Goal: Task Accomplishment & Management: Manage account settings

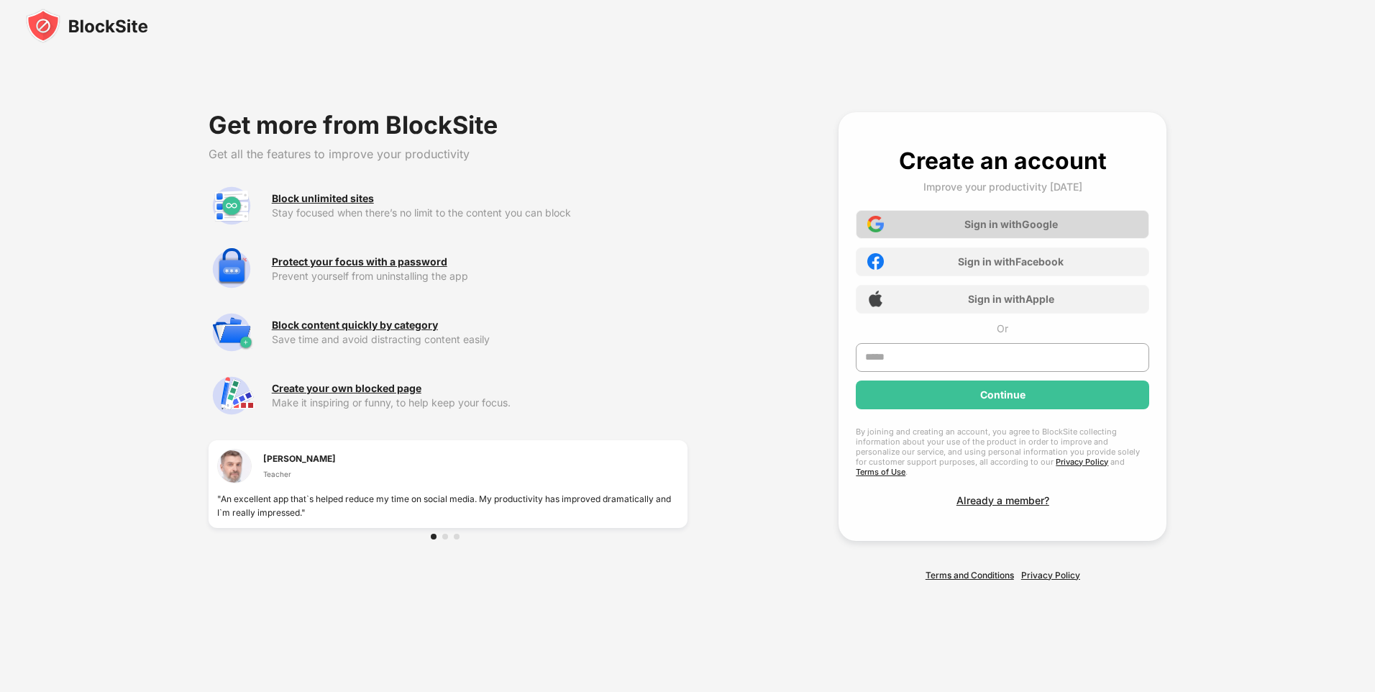
click at [1009, 229] on div "Sign in with Google" at bounding box center [1010, 224] width 93 height 12
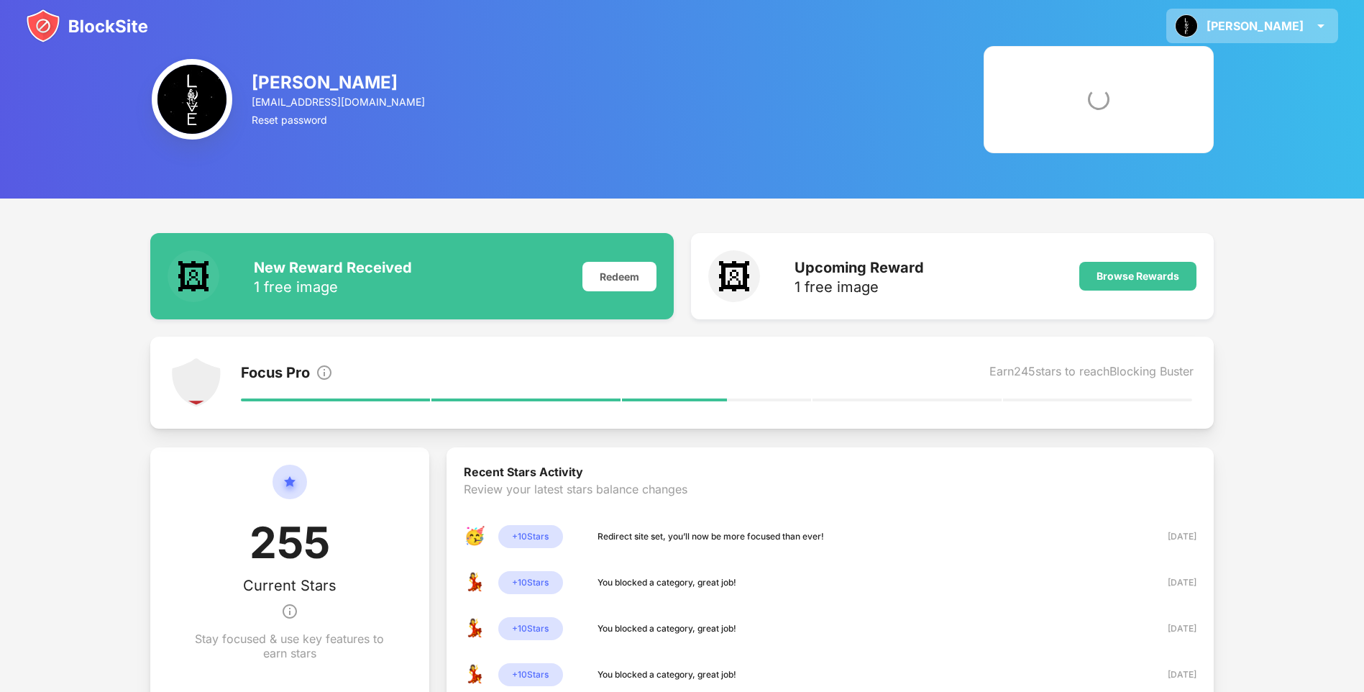
click at [1273, 29] on div "Lester" at bounding box center [1255, 26] width 97 height 14
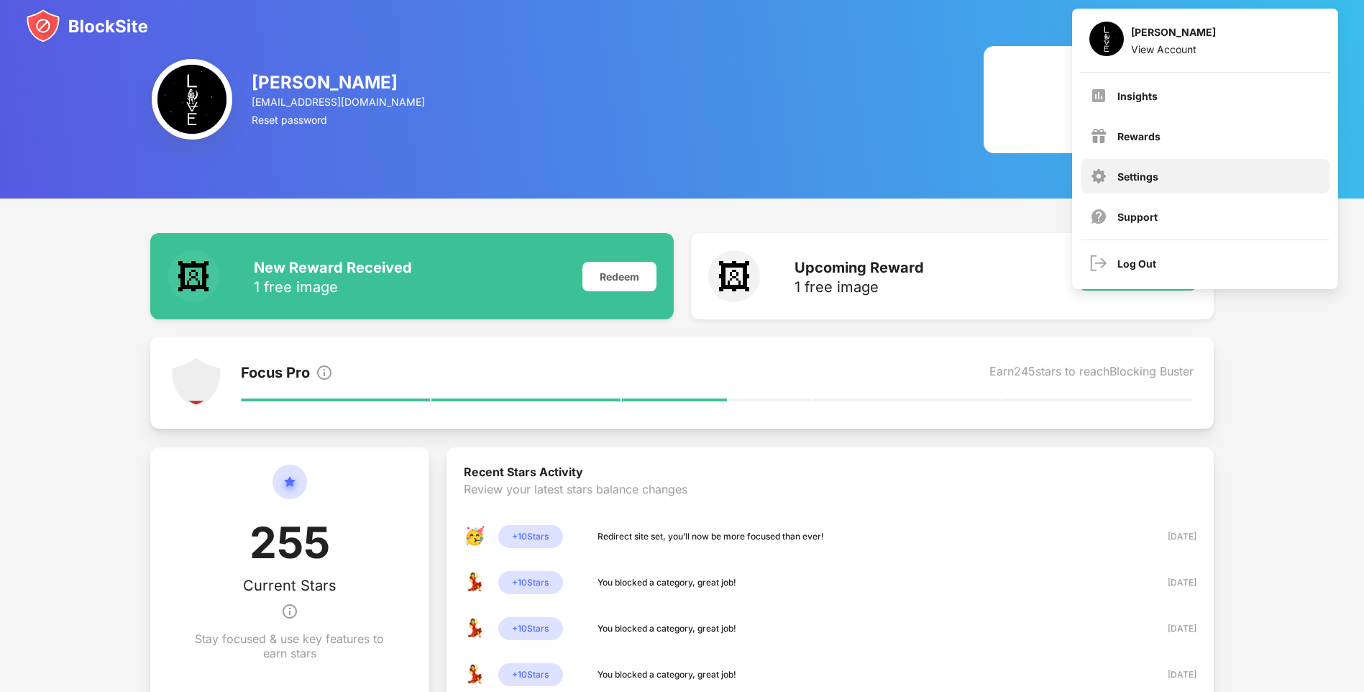
click at [1137, 179] on div "Settings" at bounding box center [1137, 176] width 41 height 12
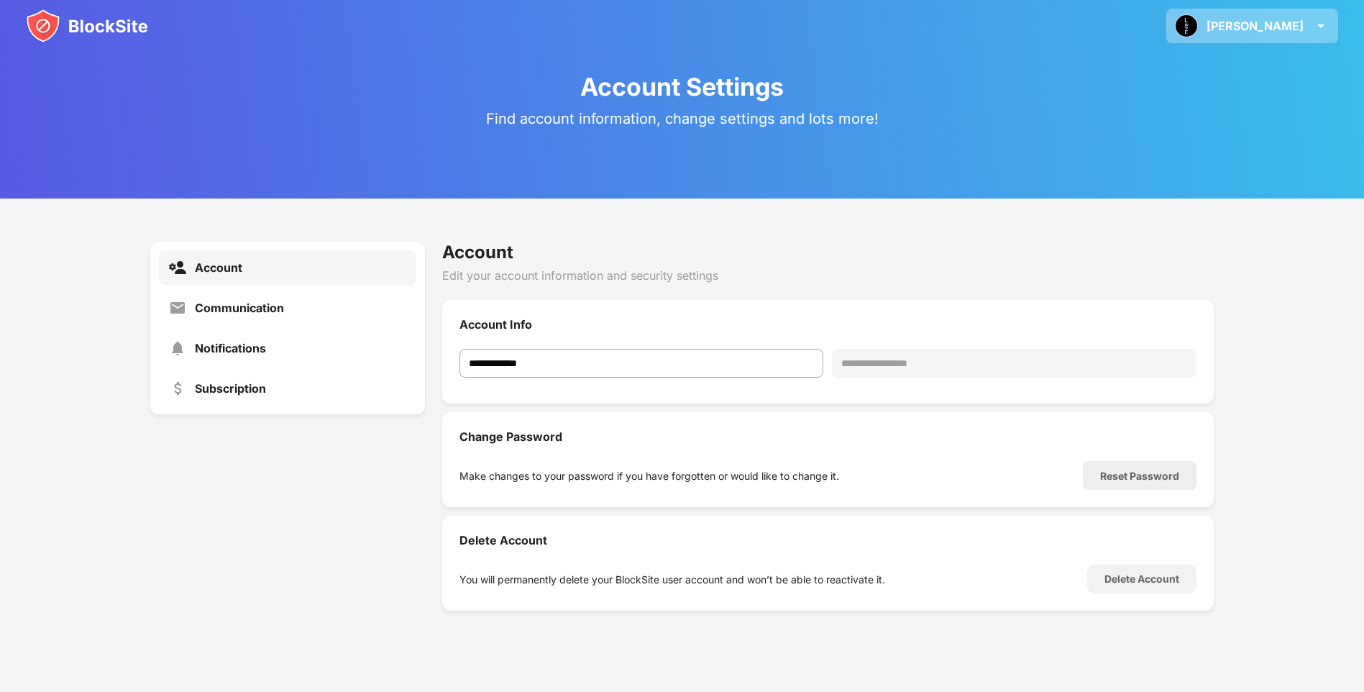
click at [1261, 26] on div "Lester Lester Itchon View Account Insights Rewards Settings Support Log Out" at bounding box center [1252, 26] width 172 height 35
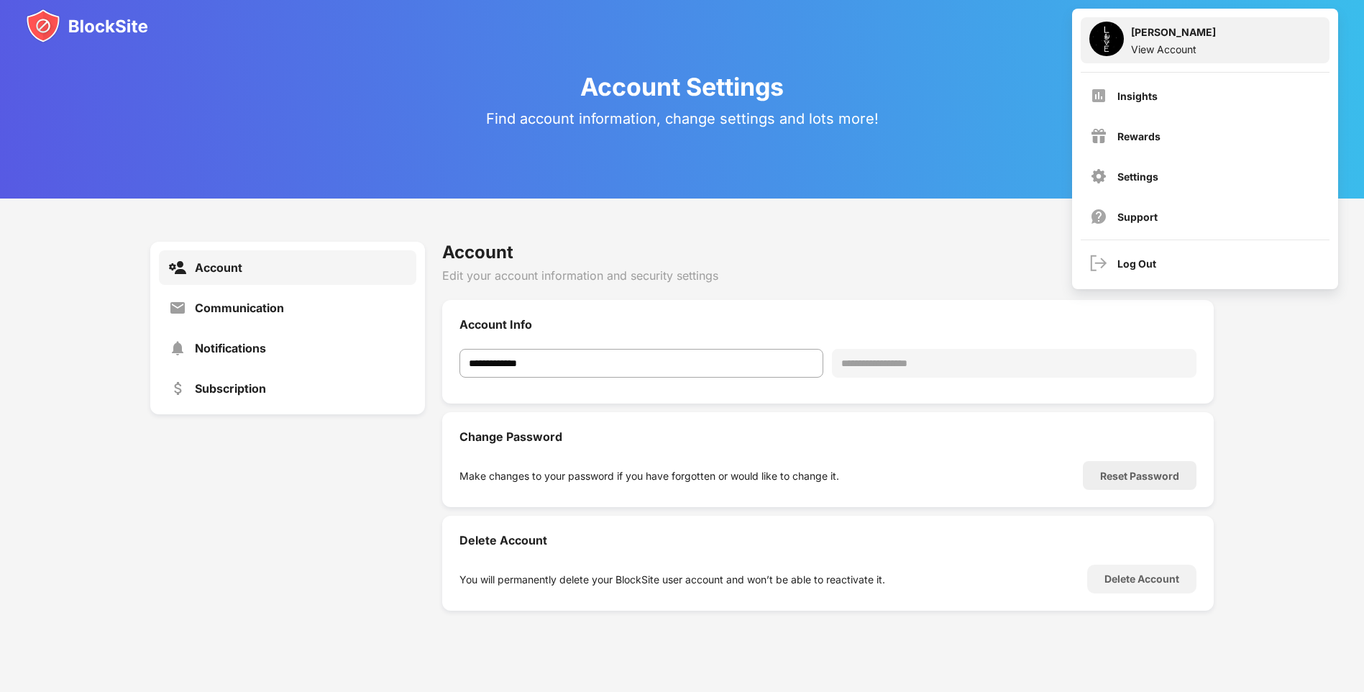
click at [1181, 38] on div "Lester Itchon" at bounding box center [1173, 34] width 85 height 17
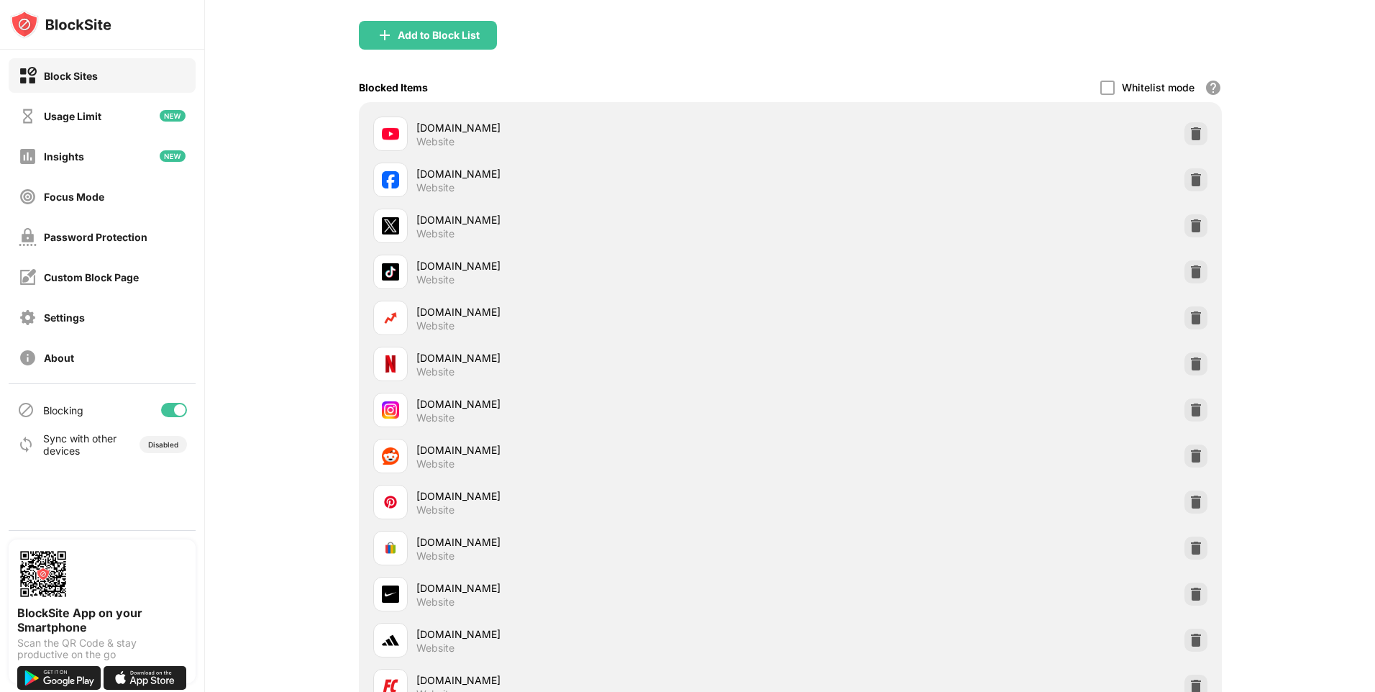
scroll to position [72, 0]
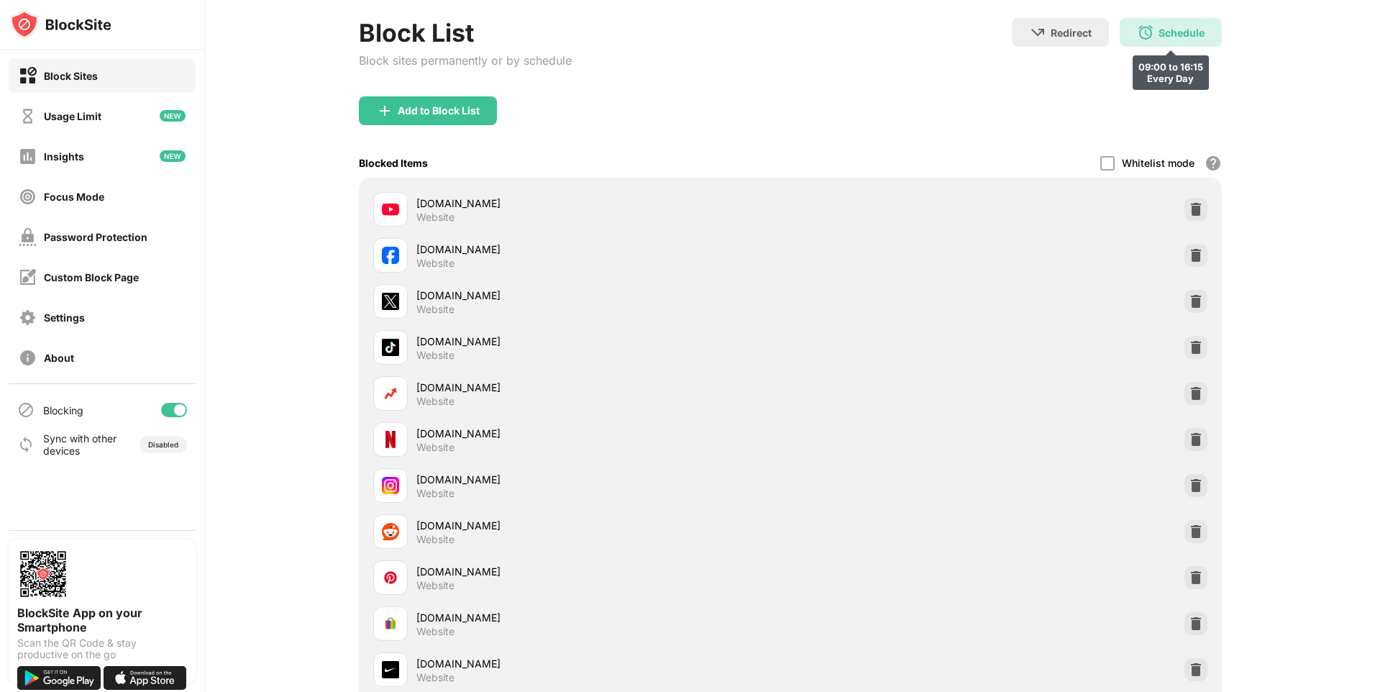
click at [1159, 32] on div "Schedule" at bounding box center [1181, 33] width 46 height 12
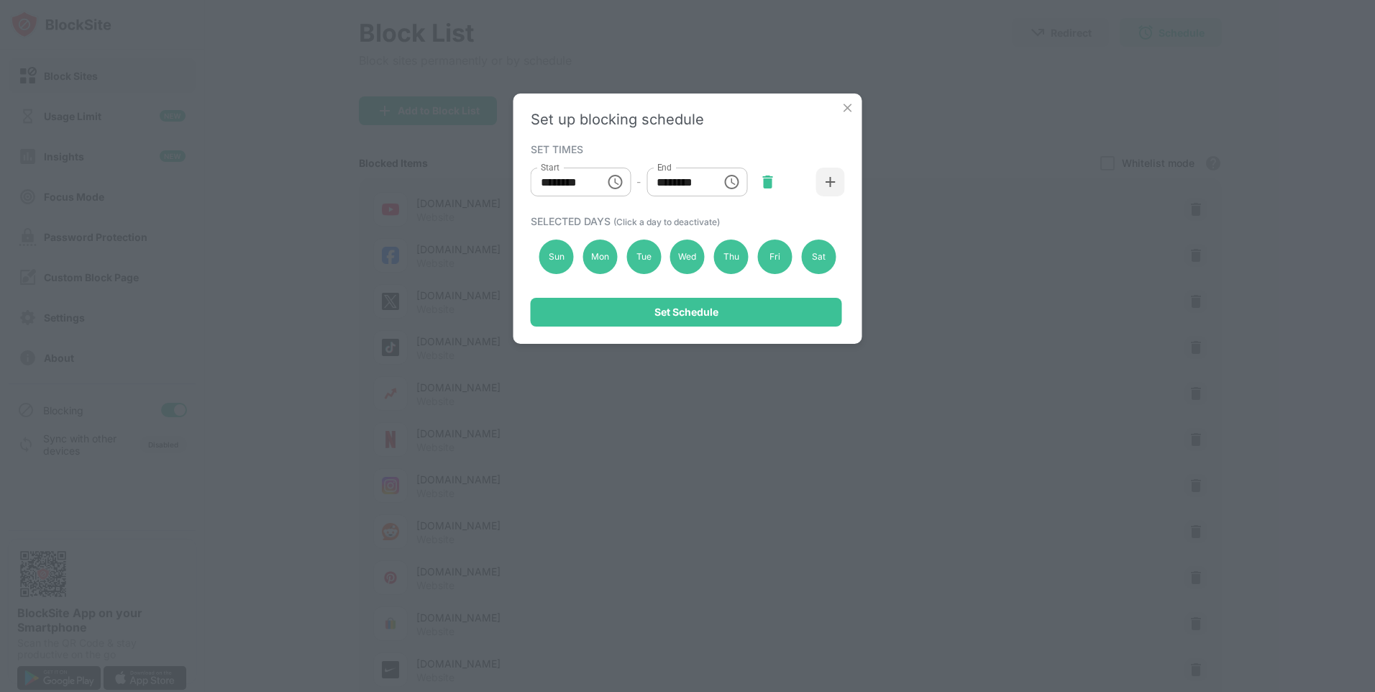
click at [767, 183] on img at bounding box center [767, 182] width 14 height 14
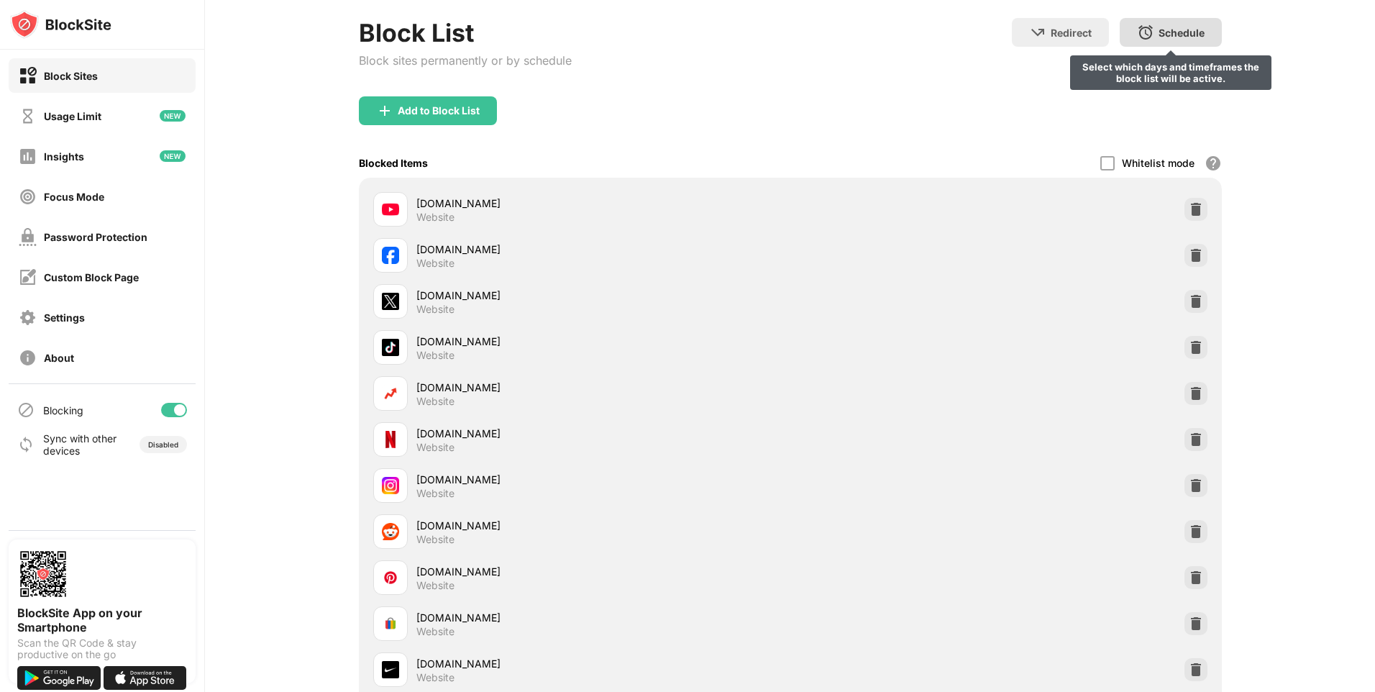
click at [1174, 25] on div "Schedule Select which days and timeframes the block list will be active." at bounding box center [1171, 32] width 102 height 29
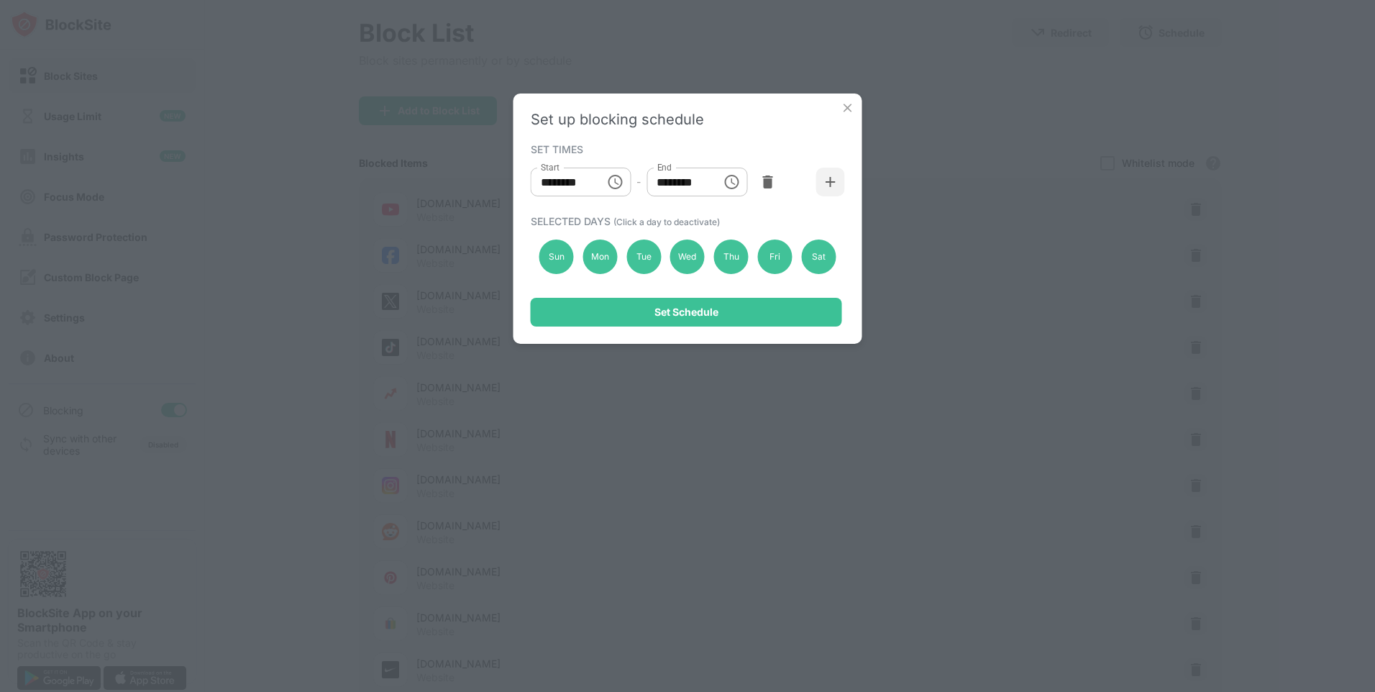
click at [619, 188] on icon "Choose time, selected time is 10:00 AM" at bounding box center [615, 182] width 14 height 14
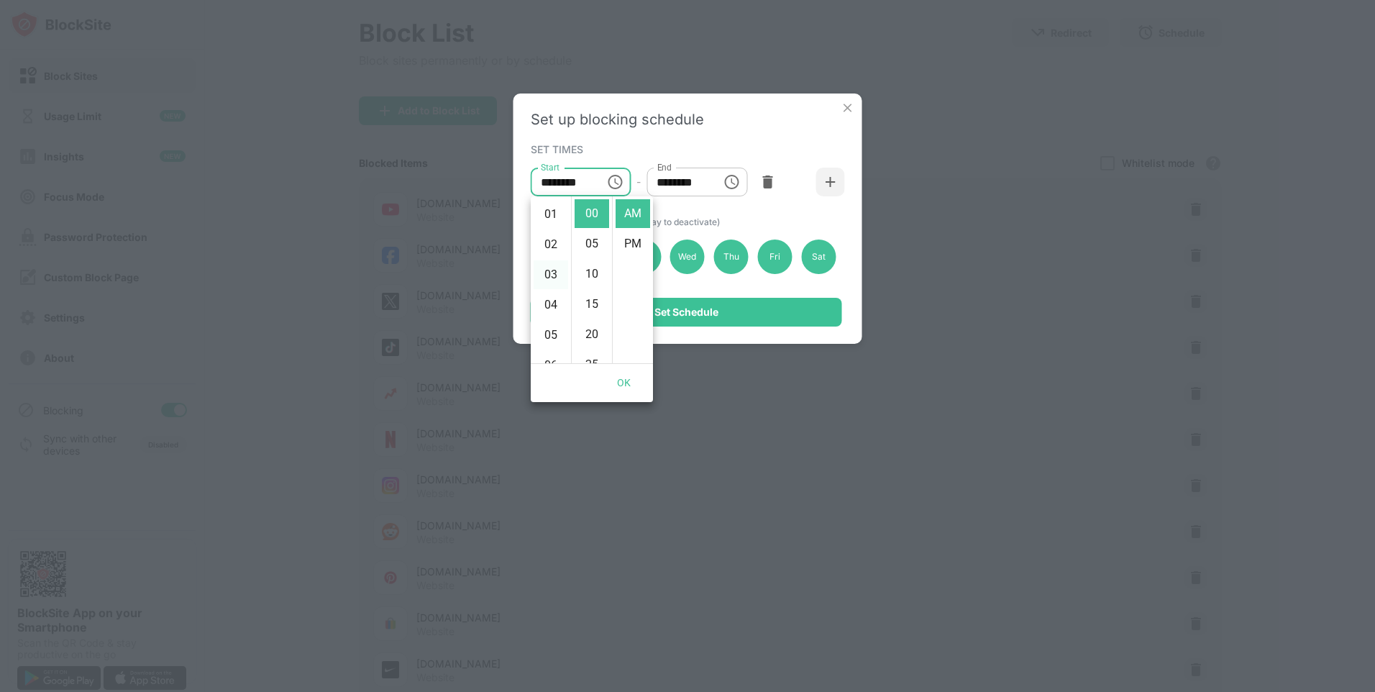
scroll to position [0, 0]
click at [554, 208] on li "12" at bounding box center [551, 213] width 35 height 29
type input "********"
click at [738, 183] on icon "Choose time, selected time is 1:00 PM" at bounding box center [731, 181] width 17 height 17
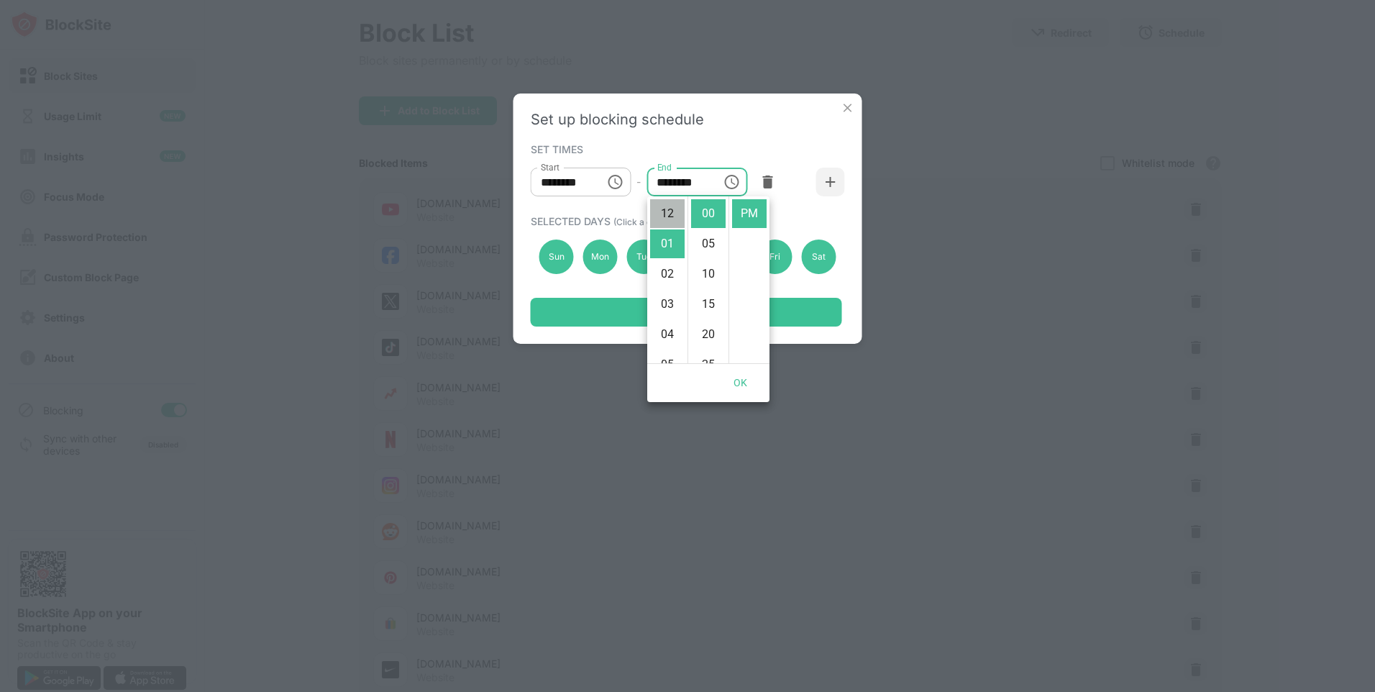
click at [667, 209] on li "12" at bounding box center [667, 213] width 35 height 29
click at [746, 211] on li "AM" at bounding box center [749, 213] width 35 height 29
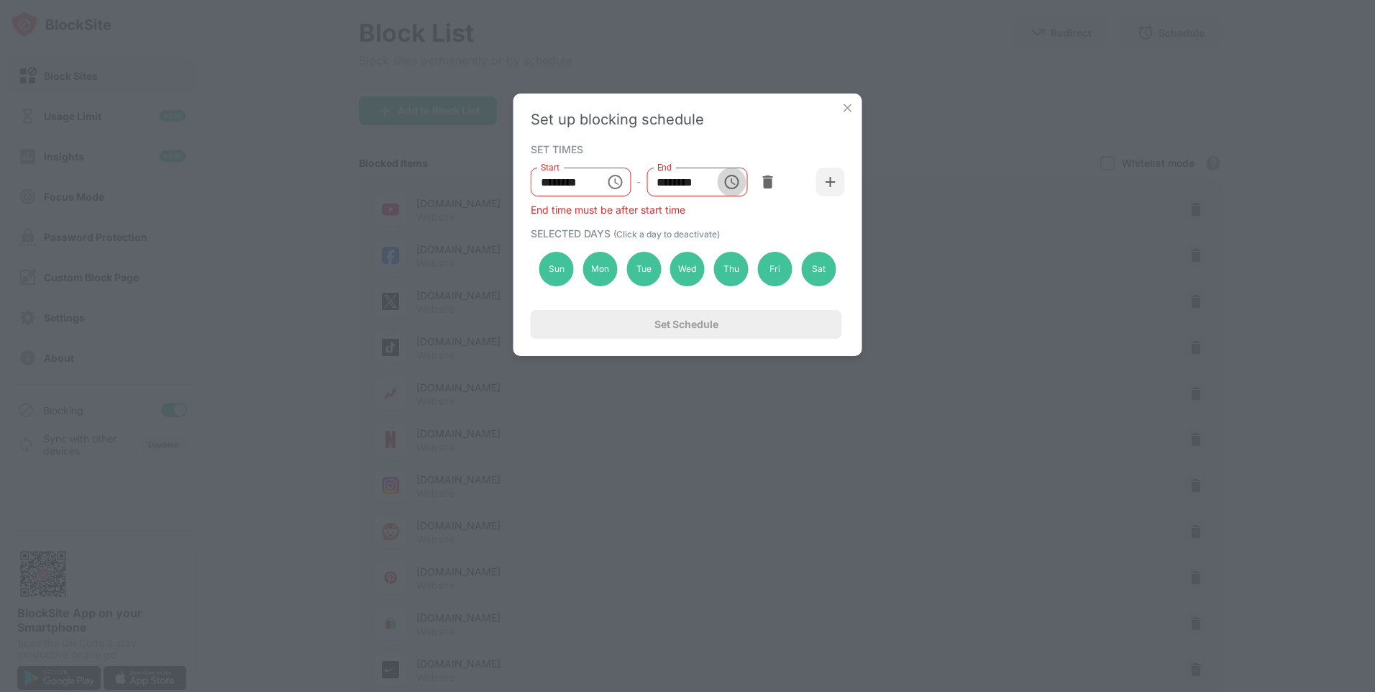
click at [731, 182] on icon "Choose time, selected time is 12:00 AM" at bounding box center [733, 181] width 4 height 6
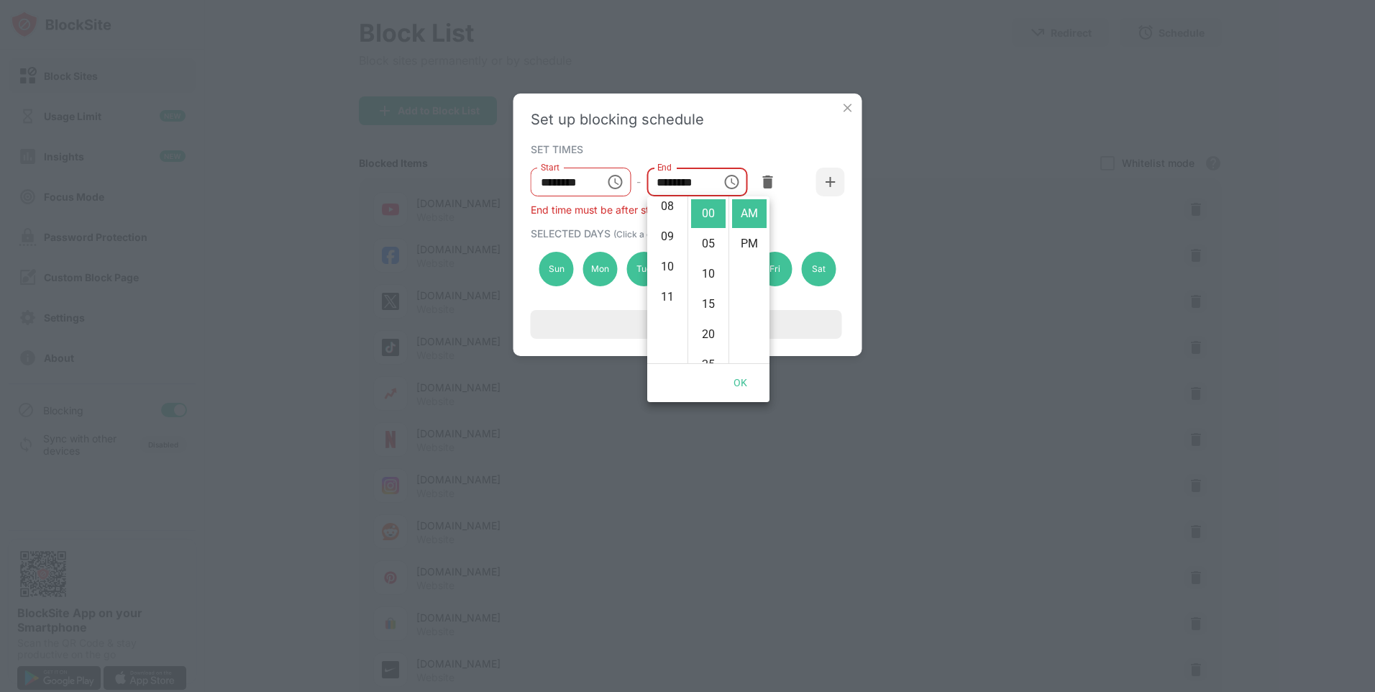
scroll to position [332, 0]
click at [661, 214] on li "11" at bounding box center [667, 213] width 35 height 29
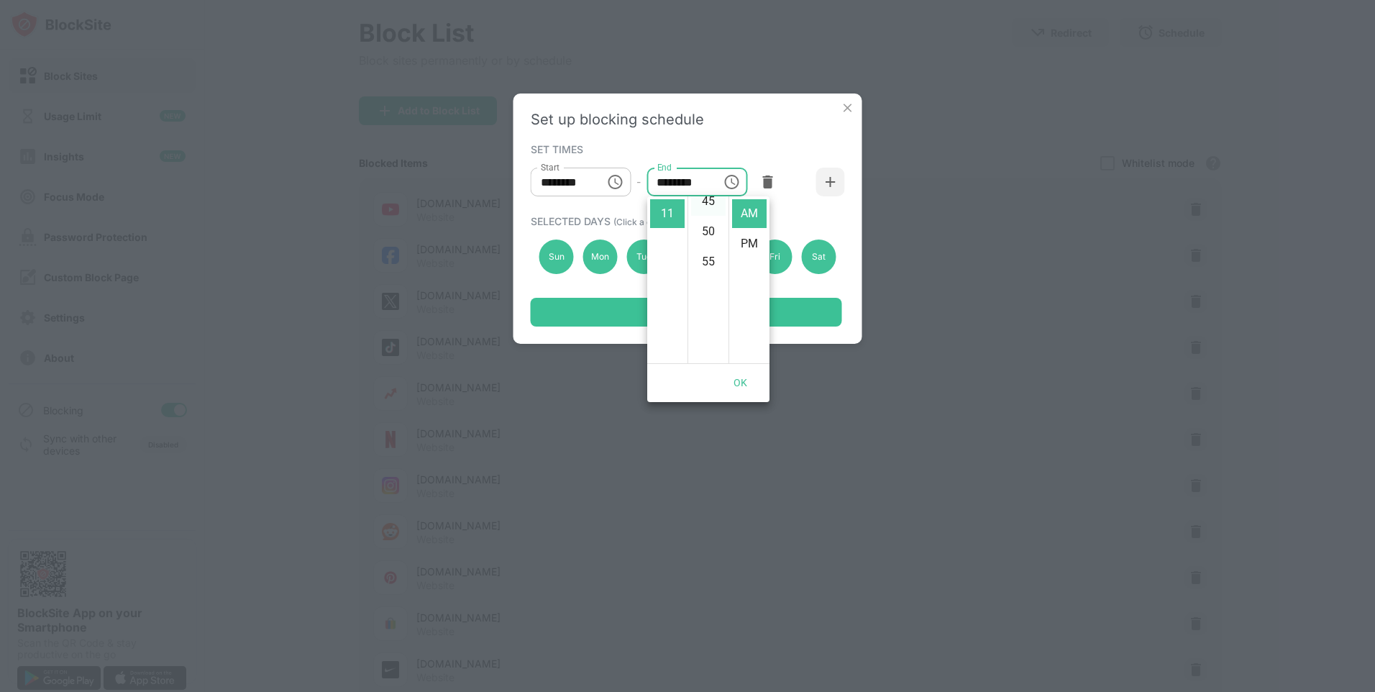
scroll to position [260, 0]
click at [705, 182] on input "********" at bounding box center [678, 182] width 65 height 29
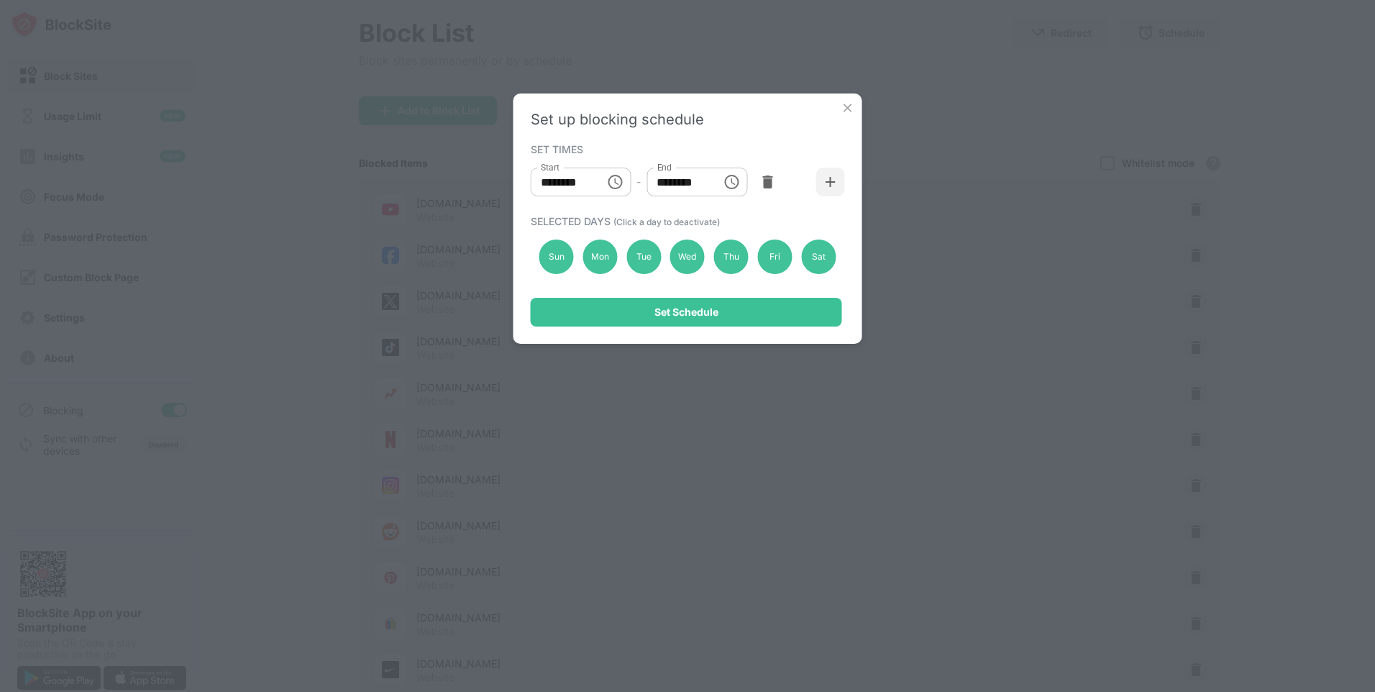
scroll to position [0, 0]
click at [686, 182] on input "********" at bounding box center [678, 182] width 65 height 29
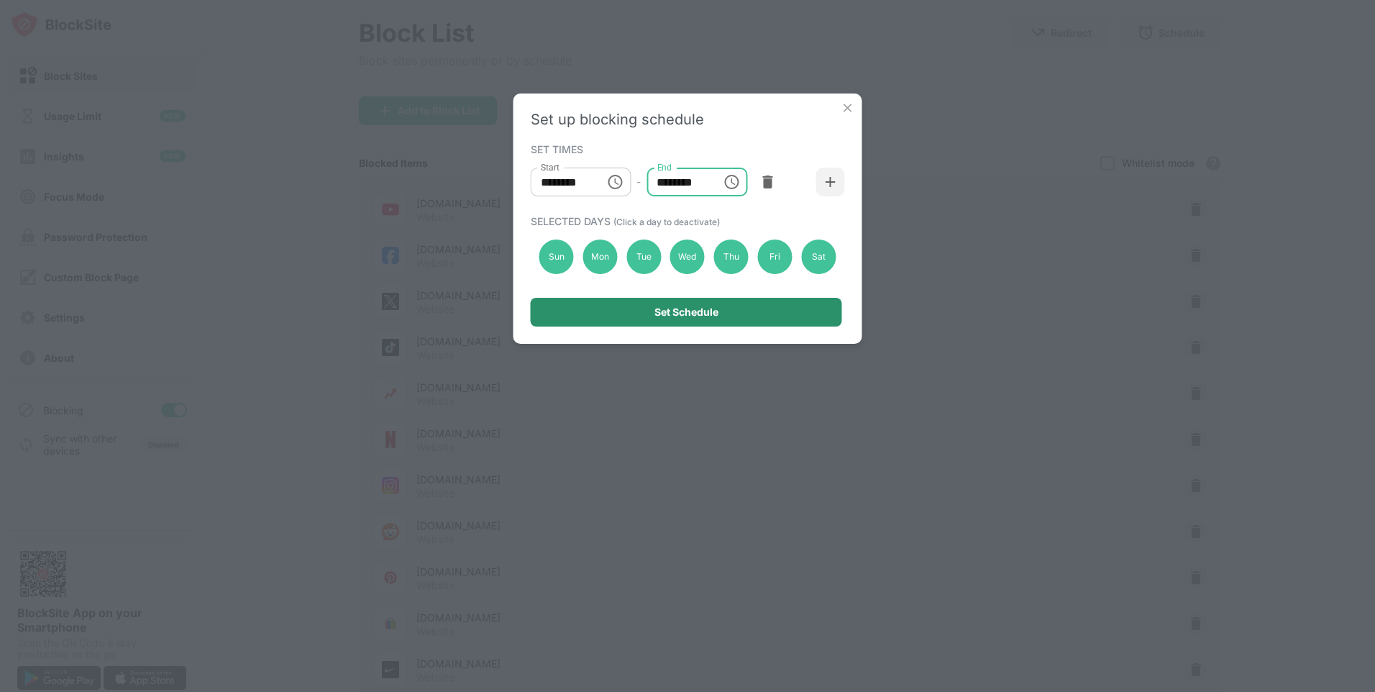
type input "********"
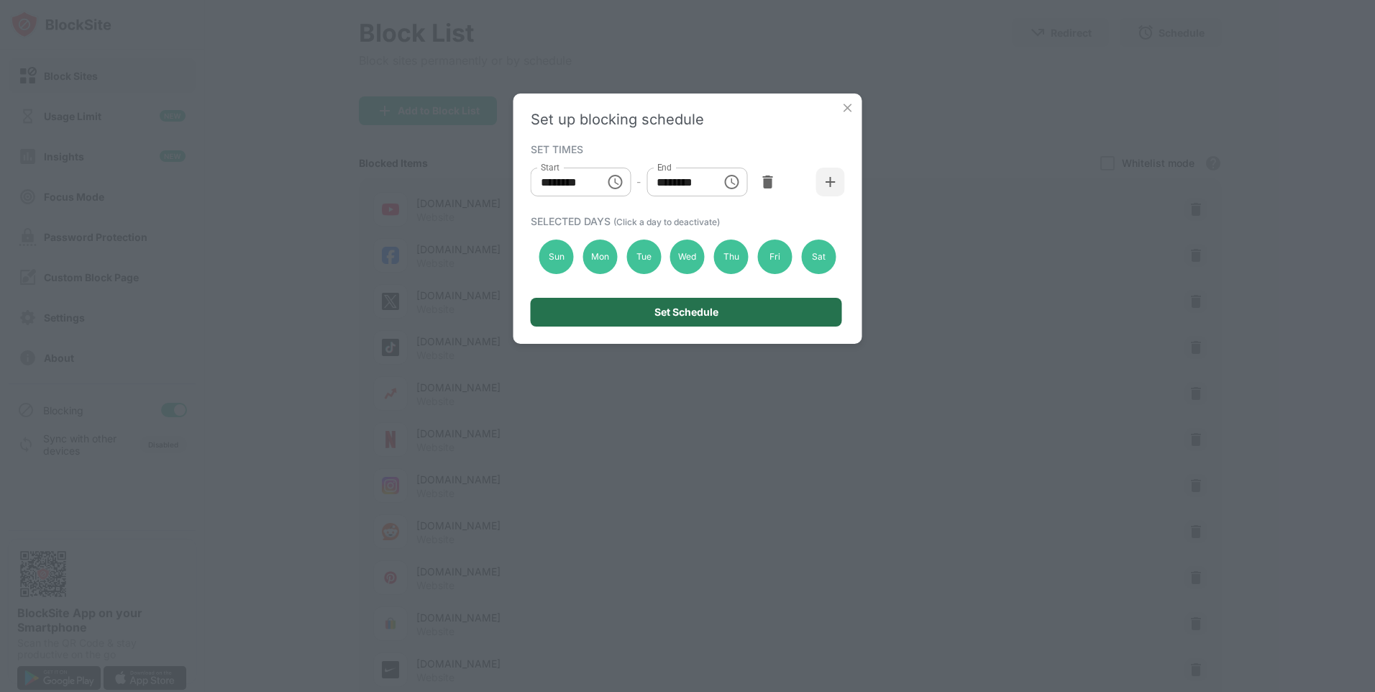
click at [696, 306] on div "Set Schedule" at bounding box center [686, 312] width 64 height 12
